Goal: Information Seeking & Learning: Learn about a topic

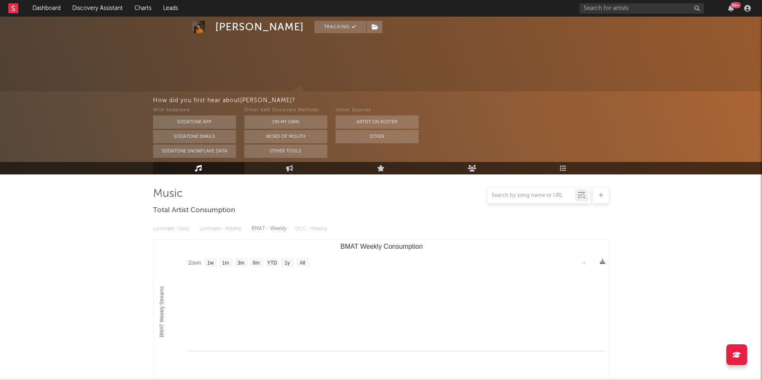
select select "1w"
select select "All"
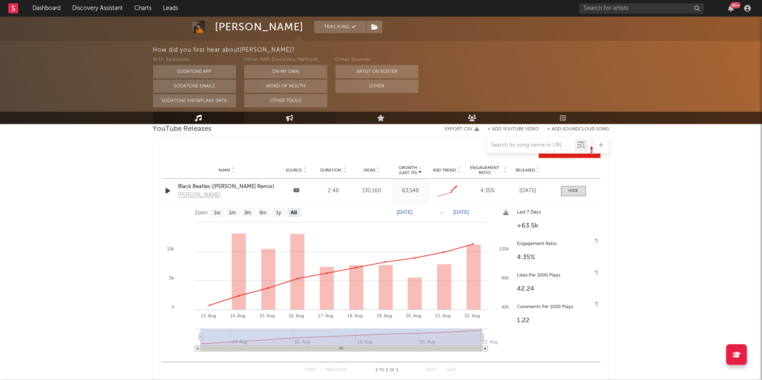
click at [285, 121] on link "Engagement" at bounding box center [289, 118] width 91 height 12
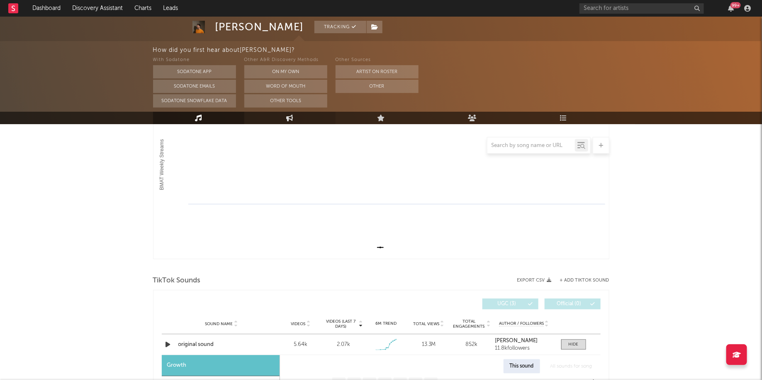
select select "1w"
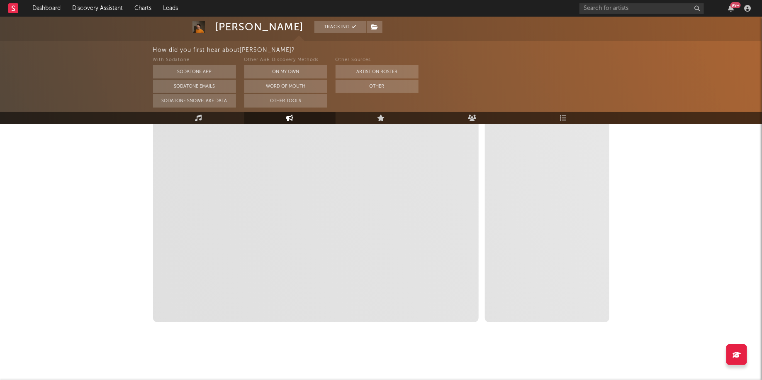
select select "1m"
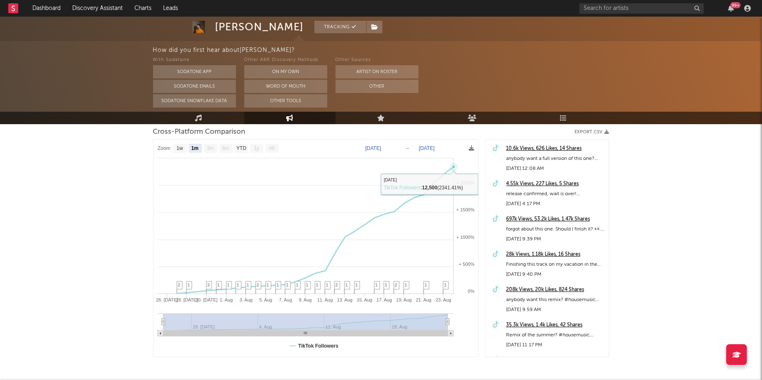
scroll to position [0, 0]
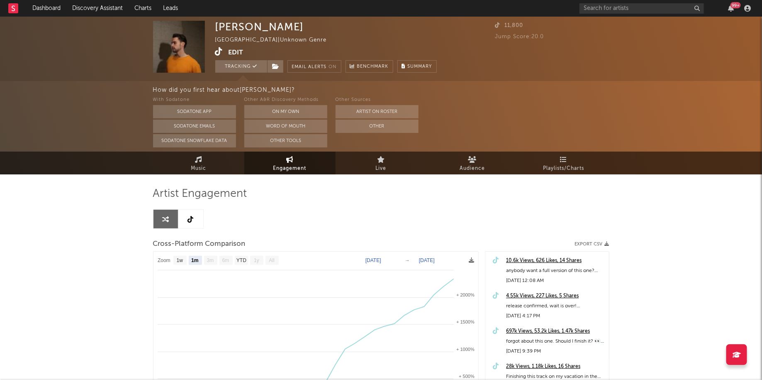
click at [220, 54] on icon at bounding box center [219, 51] width 8 height 8
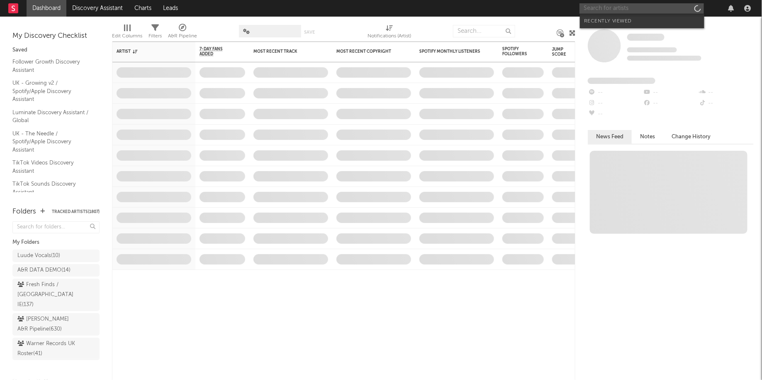
click at [644, 9] on input "text" at bounding box center [642, 8] width 125 height 10
click at [620, 10] on input "[PERSON_NAME]" at bounding box center [642, 8] width 125 height 10
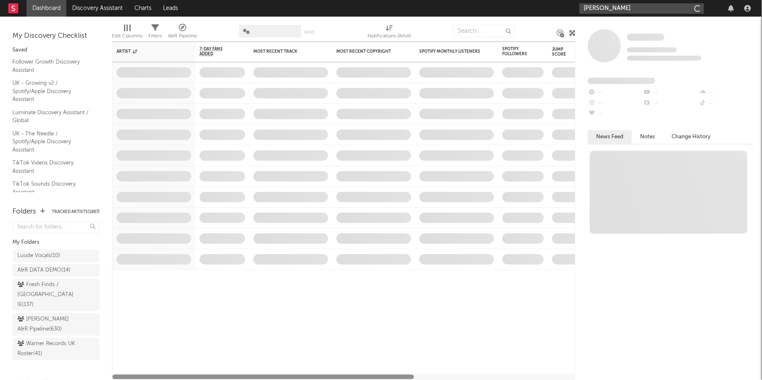
type input "[PERSON_NAME]"
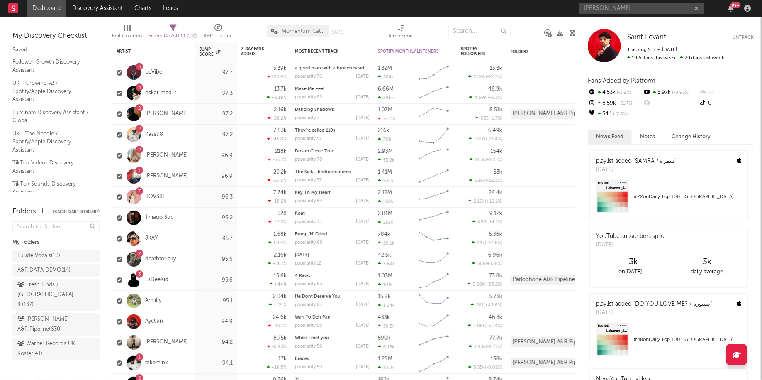
click at [735, 11] on div "99 +" at bounding box center [731, 8] width 12 height 7
click at [732, 6] on div "99 +" at bounding box center [736, 5] width 10 height 6
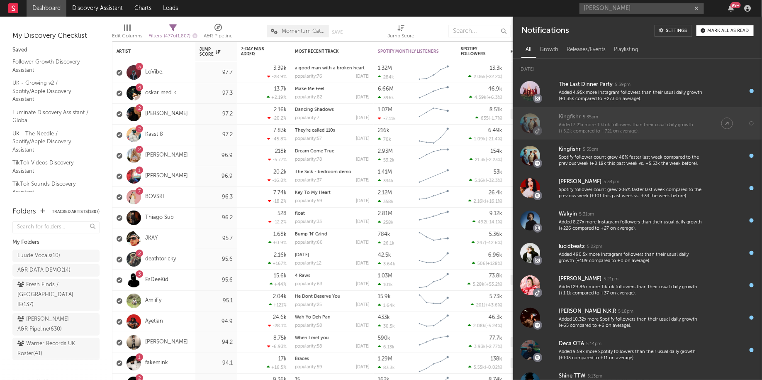
click at [620, 122] on div "Added 7.21x more Tiktok followers than their usual daily growth (+5.2k compared…" at bounding box center [632, 128] width 146 height 13
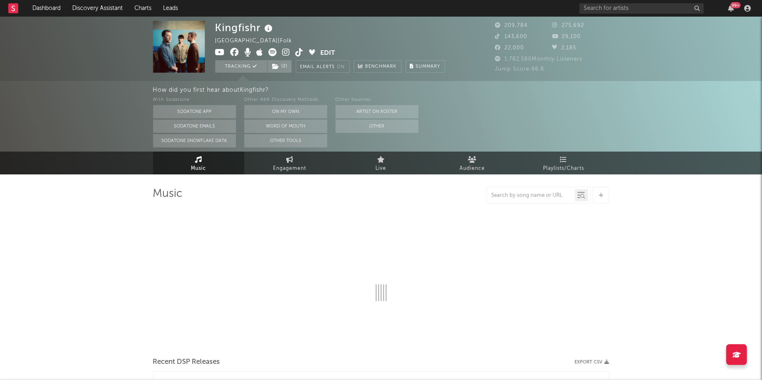
select select "6m"
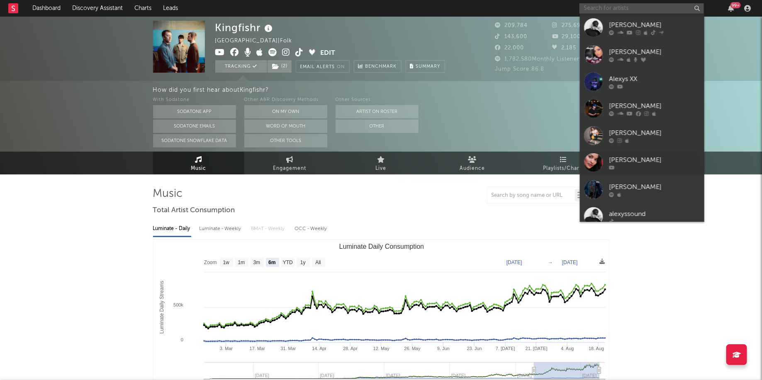
click at [630, 12] on input "text" at bounding box center [642, 8] width 125 height 10
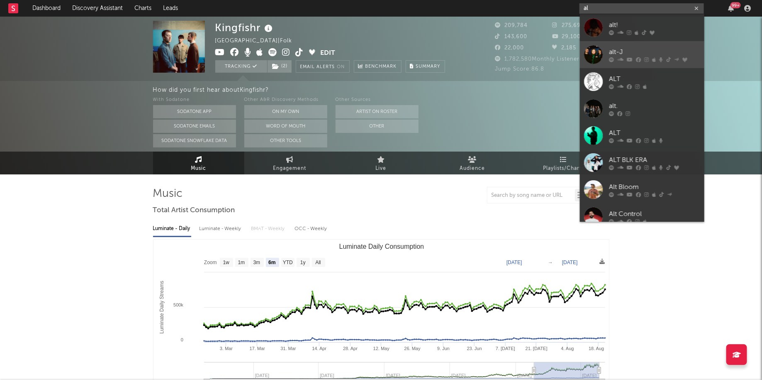
type input "a"
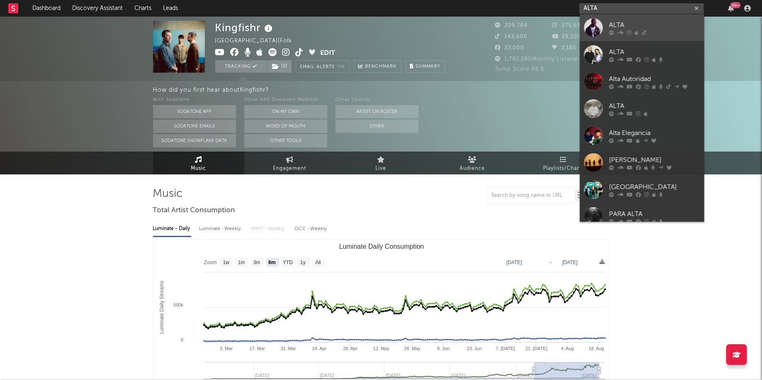
type input "ALTA"
click at [642, 34] on icon at bounding box center [644, 32] width 5 height 5
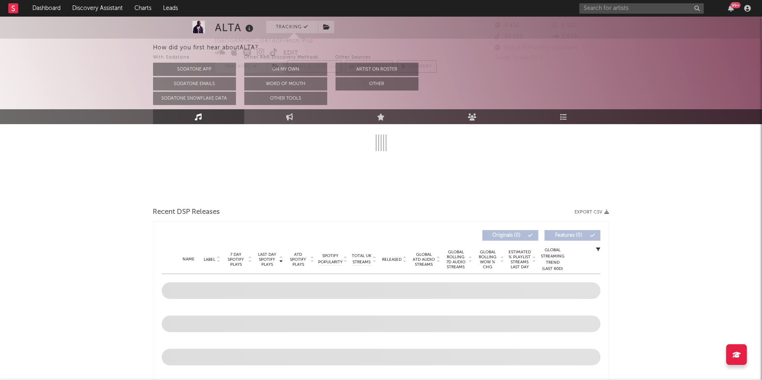
select select "6m"
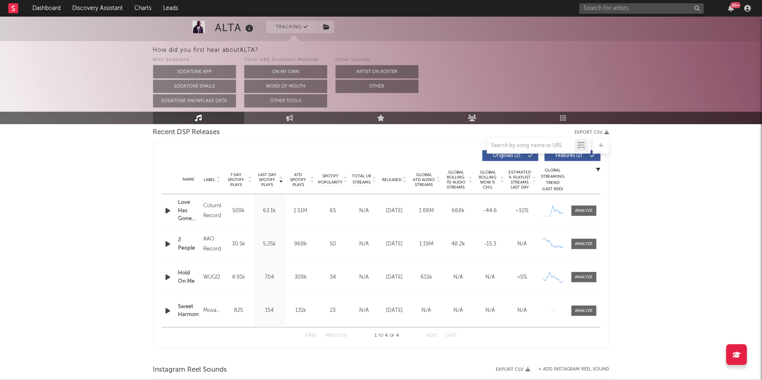
scroll to position [295, 0]
click at [591, 213] on span at bounding box center [584, 210] width 25 height 10
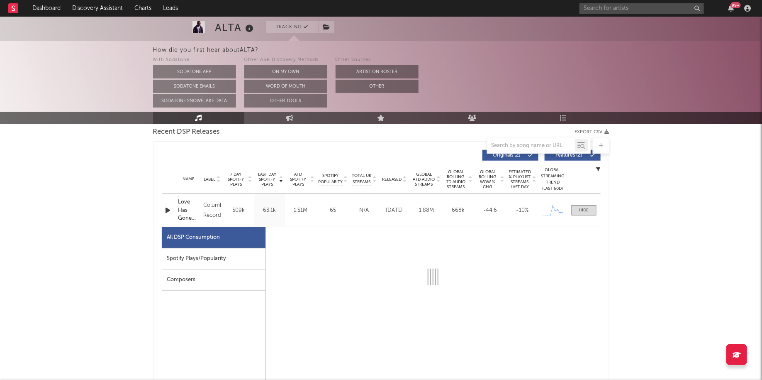
select select "1w"
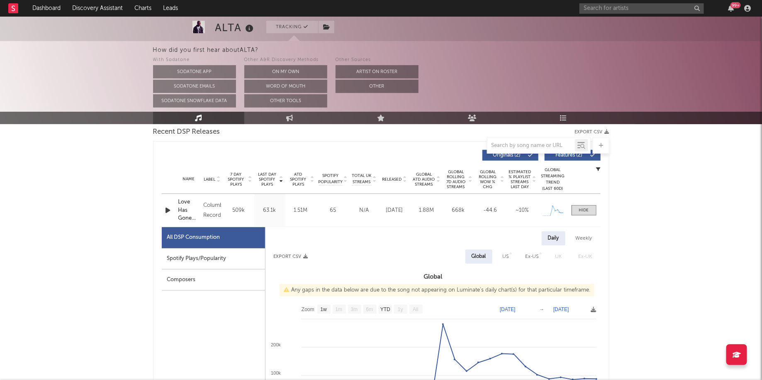
click at [251, 257] on div "Spotify Plays/Popularity" at bounding box center [213, 258] width 103 height 21
select select "1w"
